Goal: Transaction & Acquisition: Book appointment/travel/reservation

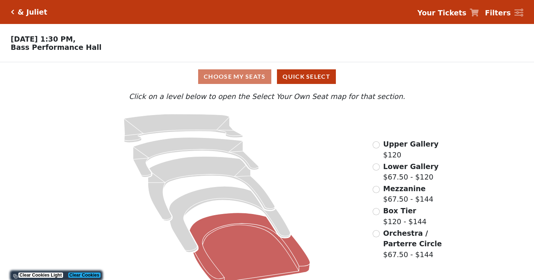
click at [284, 262] on icon at bounding box center [249, 249] width 120 height 73
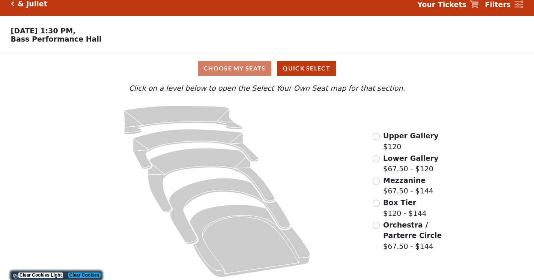
scroll to position [11, 0]
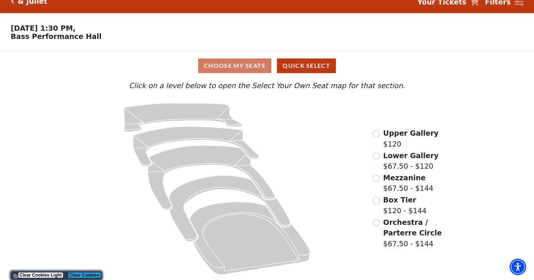
click at [387, 225] on span "Orchestra / Parterre Circle" at bounding box center [412, 227] width 58 height 19
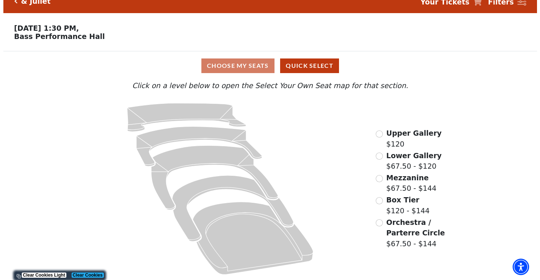
scroll to position [0, 0]
